Goal: Communication & Community: Ask a question

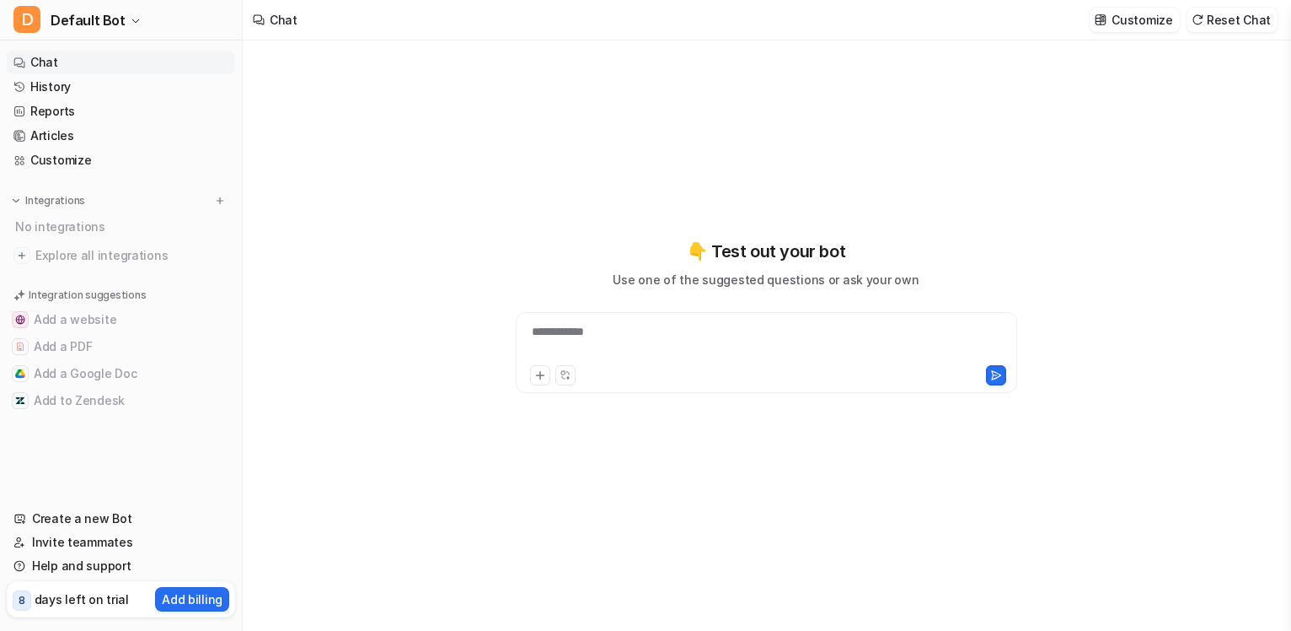
type textarea "**********"
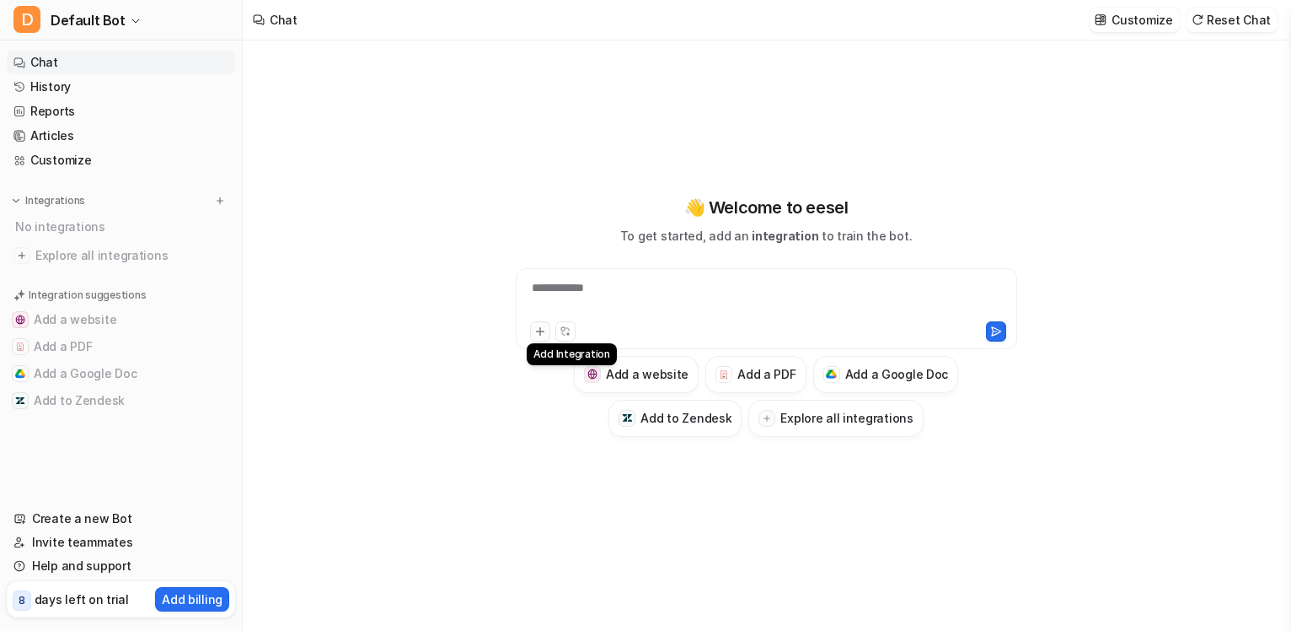
click at [533, 331] on button at bounding box center [540, 331] width 20 height 20
